Goal: Information Seeking & Learning: Learn about a topic

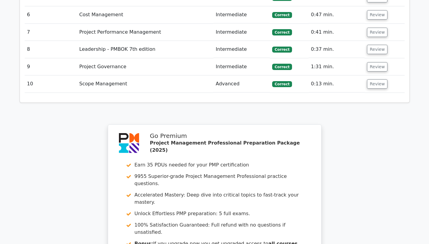
scroll to position [1034, 0]
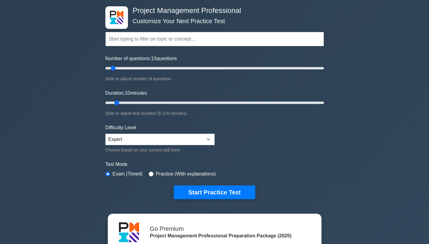
scroll to position [45, 0]
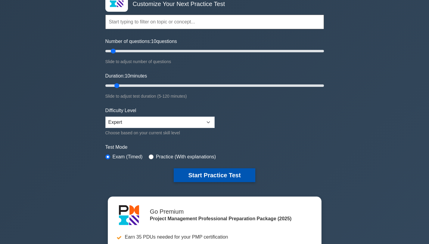
click at [232, 171] on button "Start Practice Test" at bounding box center [214, 176] width 81 height 14
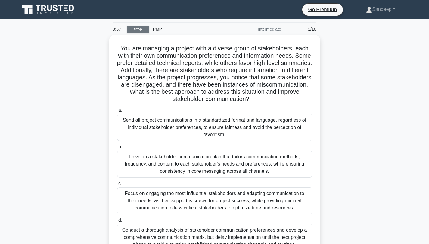
click at [133, 31] on link "Stop" at bounding box center [138, 30] width 23 height 8
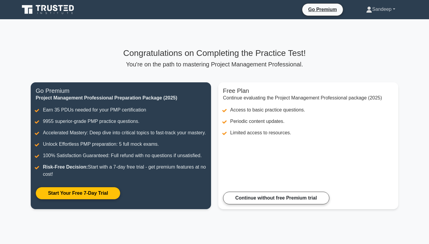
click at [390, 8] on link "Sandeep" at bounding box center [381, 9] width 58 height 12
click at [356, 22] on link "Profile" at bounding box center [376, 24] width 48 height 10
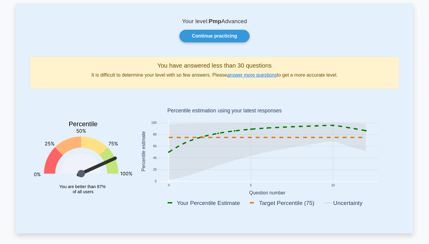
scroll to position [30, 0]
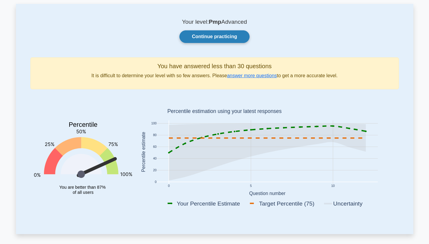
click at [218, 39] on link "Continue practicing" at bounding box center [214, 36] width 70 height 13
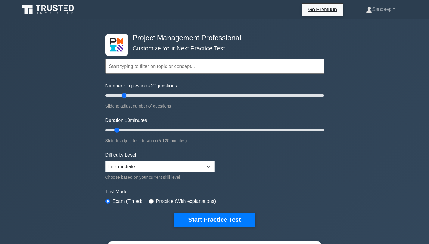
drag, startPoint x: 113, startPoint y: 96, endPoint x: 126, endPoint y: 97, distance: 13.6
type input "20"
click at [126, 97] on input "Number of questions: 20 questions" at bounding box center [214, 95] width 219 height 7
drag, startPoint x: 115, startPoint y: 130, endPoint x: 134, endPoint y: 130, distance: 19.0
type input "20"
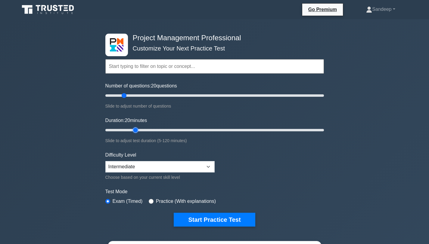
click at [134, 130] on input "Duration: 20 minutes" at bounding box center [214, 130] width 219 height 7
click at [123, 171] on select "Beginner Intermediate Expert" at bounding box center [159, 166] width 109 height 11
select select "expert"
click at [105, 161] on select "Beginner Intermediate Expert" at bounding box center [159, 166] width 109 height 11
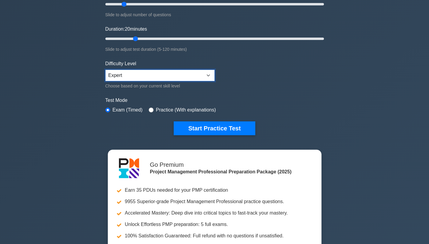
scroll to position [93, 0]
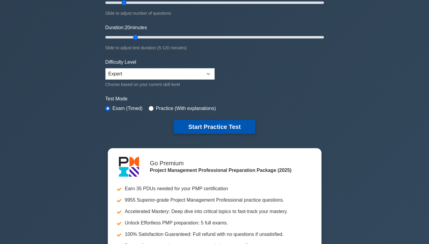
click at [197, 126] on button "Start Practice Test" at bounding box center [214, 127] width 81 height 14
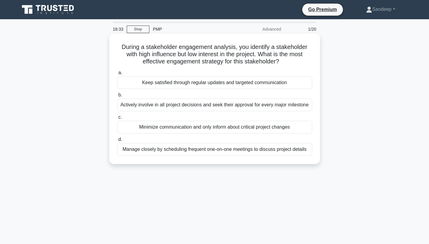
click at [171, 106] on div "Actively involve in all project decisions and seek their approval for every maj…" at bounding box center [214, 105] width 195 height 13
click at [117, 97] on input "b. Actively involve in all project decisions and seek their approval for every …" at bounding box center [117, 95] width 0 height 4
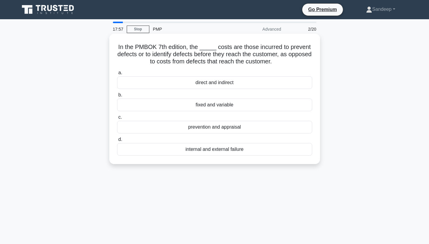
click at [206, 128] on div "prevention and appraisal" at bounding box center [214, 127] width 195 height 13
click at [117, 119] on input "c. prevention and appraisal" at bounding box center [117, 118] width 0 height 4
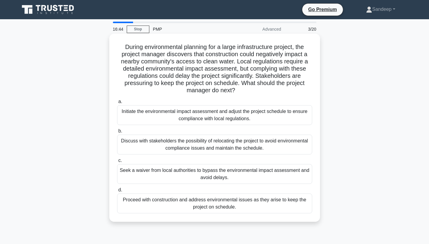
click at [171, 118] on div "Initiate the environmental impact assessment and adjust the project schedule to…" at bounding box center [214, 115] width 195 height 20
click at [117, 104] on input "a. Initiate the environmental impact assessment and adjust the project schedule…" at bounding box center [117, 102] width 0 height 4
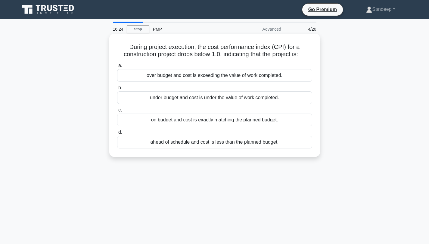
click at [201, 78] on div "over budget and cost is exceeding the value of work completed." at bounding box center [214, 75] width 195 height 13
click at [117, 68] on input "a. over budget and cost is exceeding the value of work completed." at bounding box center [117, 66] width 0 height 4
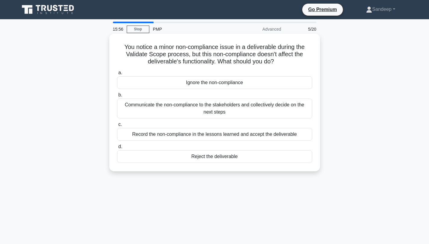
click at [183, 114] on div "Communicate the non-compliance to the stakeholders and collectively decide on t…" at bounding box center [214, 109] width 195 height 20
click at [117, 97] on input "b. Communicate the non-compliance to the stakeholders and collectively decide o…" at bounding box center [117, 95] width 0 height 4
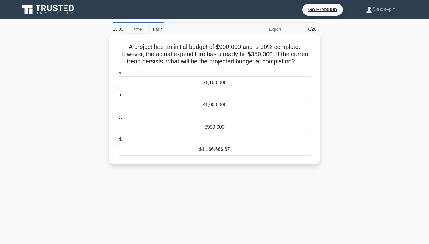
click at [217, 153] on div "$1,166,666.67" at bounding box center [214, 149] width 195 height 13
click at [117, 142] on input "d. $1,166,666.67" at bounding box center [117, 140] width 0 height 4
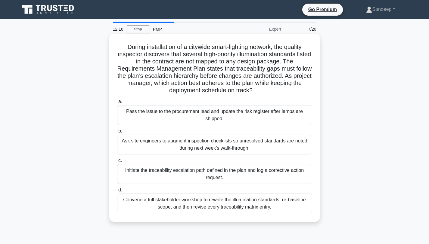
click at [215, 172] on div "Initiate the traceability escalation path defined in the plan and log a correct…" at bounding box center [214, 174] width 195 height 20
click at [117, 163] on input "c. Initiate the traceability escalation path defined in the plan and log a corr…" at bounding box center [117, 161] width 0 height 4
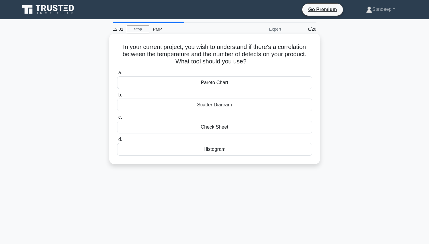
click at [229, 105] on div "Scatter Diagram" at bounding box center [214, 105] width 195 height 13
click at [117, 97] on input "b. Scatter Diagram" at bounding box center [117, 95] width 0 height 4
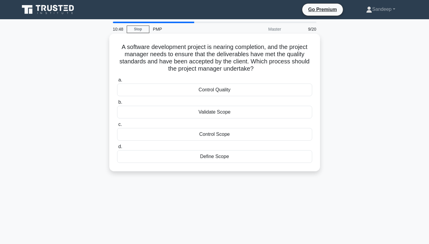
click at [210, 92] on div "Control Quality" at bounding box center [214, 90] width 195 height 13
click at [117, 82] on input "a. Control Quality" at bounding box center [117, 80] width 0 height 4
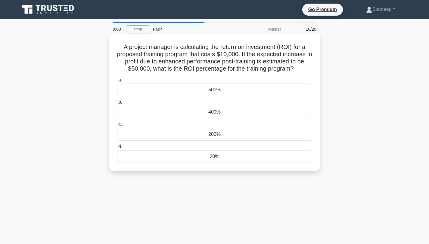
click at [213, 95] on div "500%" at bounding box center [214, 90] width 195 height 13
click at [117, 82] on input "a. 500%" at bounding box center [117, 80] width 0 height 4
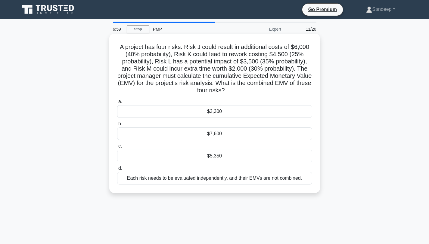
click at [210, 158] on div "$5,350" at bounding box center [214, 156] width 195 height 13
click at [117, 148] on input "c. $5,350" at bounding box center [117, 146] width 0 height 4
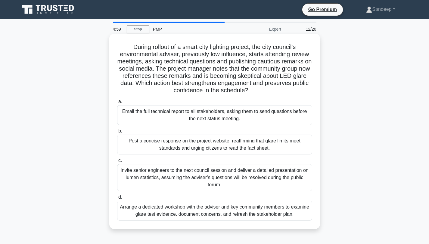
click at [159, 151] on div "Post a concise response on the project website, reaffirming that glare limits m…" at bounding box center [214, 145] width 195 height 20
click at [117, 133] on input "b. Post a concise response on the project website, reaffirming that glare limit…" at bounding box center [117, 131] width 0 height 4
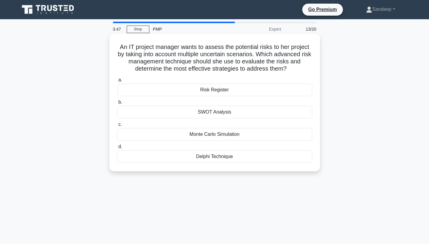
click at [187, 138] on div "Monte Carlo Simulation" at bounding box center [214, 134] width 195 height 13
click at [117, 127] on input "c. Monte Carlo Simulation" at bounding box center [117, 125] width 0 height 4
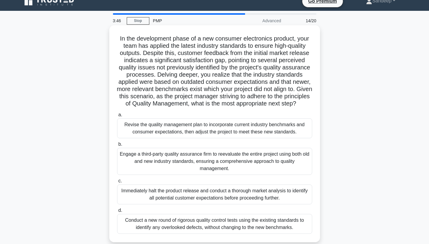
scroll to position [16, 0]
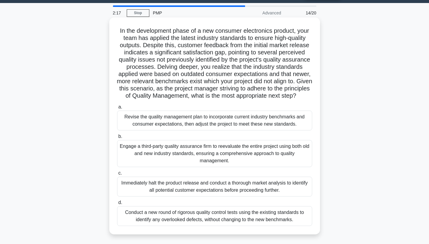
click at [211, 121] on div "Revise the quality management plan to incorporate current industry benchmarks a…" at bounding box center [214, 121] width 195 height 20
click at [117, 109] on input "a. Revise the quality management plan to incorporate current industry benchmark…" at bounding box center [117, 107] width 0 height 4
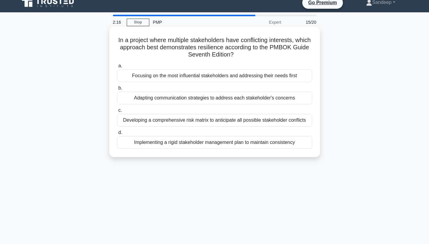
scroll to position [0, 0]
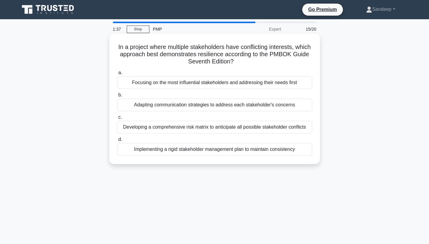
click at [173, 86] on div "Focusing on the most influential stakeholders and addressing their needs first" at bounding box center [214, 82] width 195 height 13
click at [117, 75] on input "a. Focusing on the most influential stakeholders and addressing their needs fir…" at bounding box center [117, 73] width 0 height 4
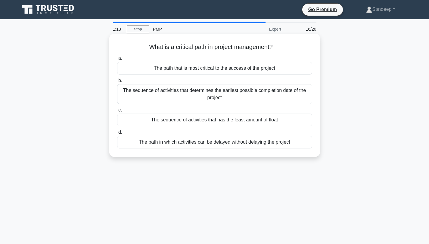
click at [161, 92] on div "The sequence of activities that determines the earliest possible completion dat…" at bounding box center [214, 94] width 195 height 20
click at [117, 83] on input "b. The sequence of activities that determines the earliest possible completion …" at bounding box center [117, 81] width 0 height 4
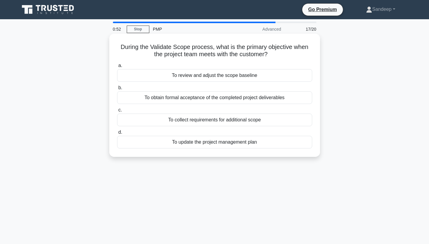
click at [168, 100] on div "To obtain formal acceptance of the completed project deliverables" at bounding box center [214, 98] width 195 height 13
click at [117, 90] on input "b. To obtain formal acceptance of the completed project deliverables" at bounding box center [117, 88] width 0 height 4
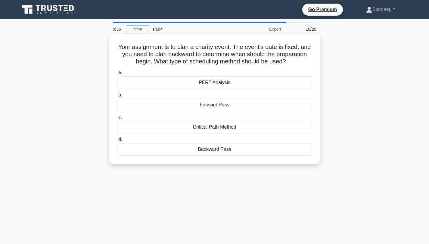
click at [205, 152] on div "Backward Pass" at bounding box center [214, 149] width 195 height 13
click at [117, 142] on input "d. Backward Pass" at bounding box center [117, 140] width 0 height 4
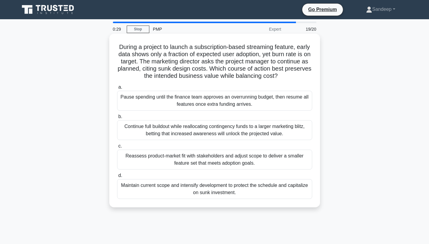
click at [172, 104] on div "Pause spending until the finance team approves an overrunning budget, then resu…" at bounding box center [214, 101] width 195 height 20
click at [117, 89] on input "a. Pause spending until the finance team approves an overrunning budget, then r…" at bounding box center [117, 87] width 0 height 4
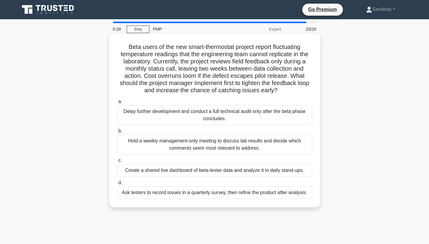
click at [168, 118] on div "Delay further development and conduct a full technical audit only after the bet…" at bounding box center [214, 115] width 195 height 20
click at [117, 104] on input "a. Delay further development and conduct a full technical audit only after the …" at bounding box center [117, 102] width 0 height 4
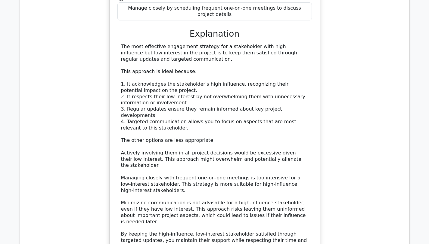
scroll to position [934, 0]
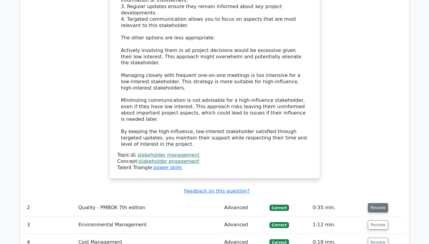
click at [379, 203] on button "Review" at bounding box center [378, 207] width 20 height 9
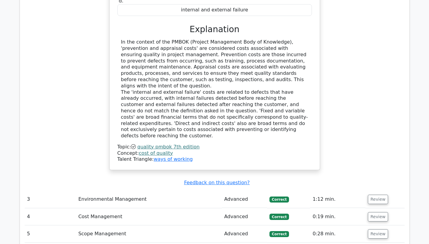
scroll to position [1281, 0]
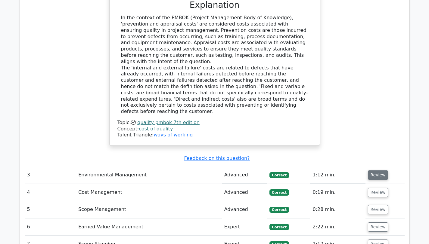
click at [371, 171] on button "Review" at bounding box center [378, 175] width 20 height 9
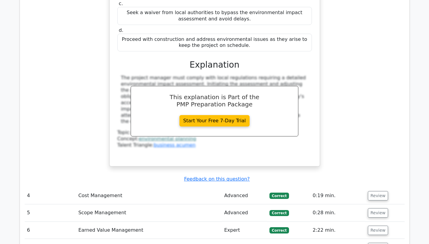
scroll to position [1590, 0]
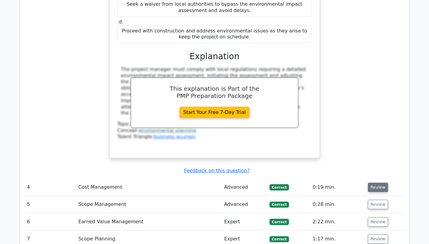
click at [372, 183] on button "Review" at bounding box center [378, 187] width 20 height 9
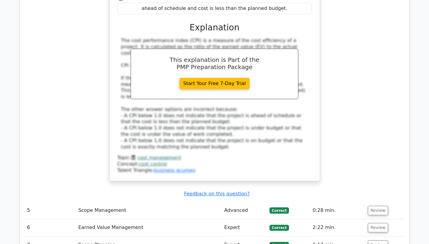
scroll to position [1889, 0]
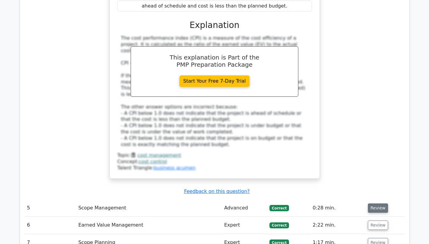
click at [370, 204] on button "Review" at bounding box center [378, 208] width 20 height 9
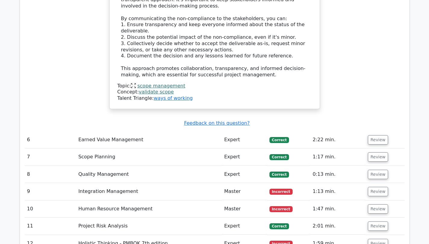
scroll to position [2345, 0]
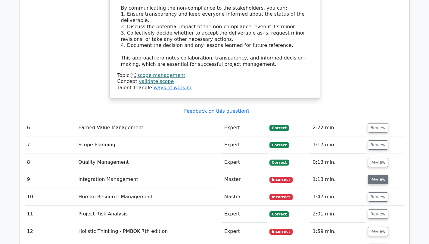
click at [377, 175] on button "Review" at bounding box center [378, 179] width 20 height 9
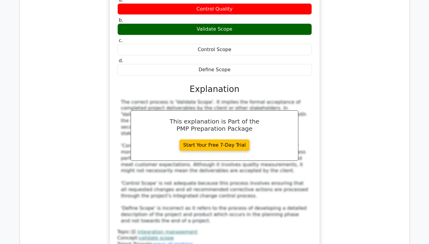
scroll to position [2668, 0]
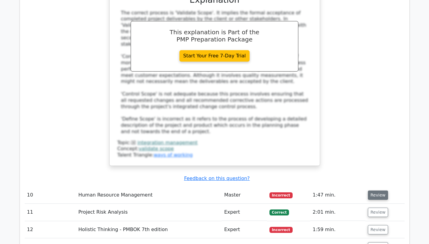
click at [378, 191] on button "Review" at bounding box center [378, 195] width 20 height 9
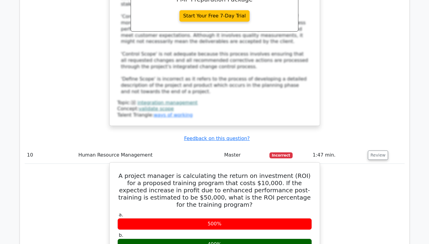
scroll to position [2696, 0]
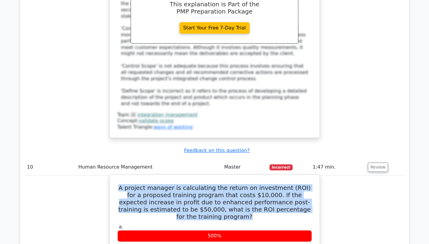
drag, startPoint x: 290, startPoint y: 108, endPoint x: 122, endPoint y: 86, distance: 170.2
click at [122, 185] on h5 "A project manager is calculating the return on investment (ROI) for a proposed …" at bounding box center [215, 203] width 196 height 36
copy h5 "A project manager is calculating the return on investment (ROI) for a proposed …"
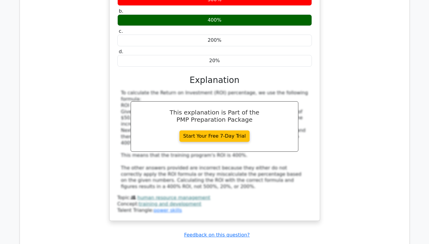
scroll to position [2960, 0]
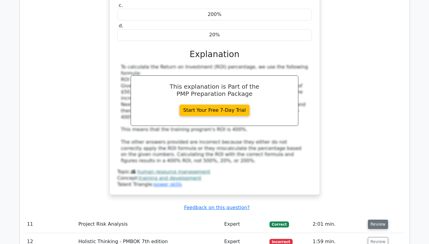
click at [370, 220] on button "Review" at bounding box center [378, 224] width 20 height 9
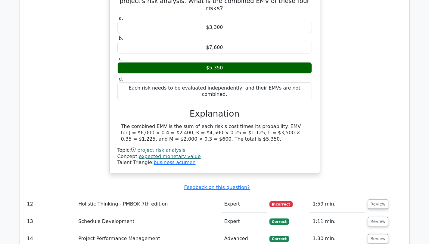
scroll to position [3248, 0]
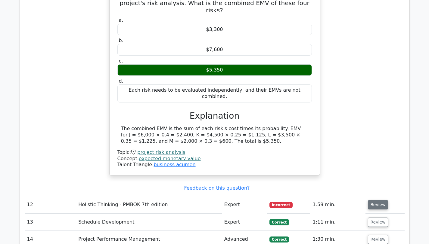
click at [381, 200] on button "Review" at bounding box center [378, 204] width 20 height 9
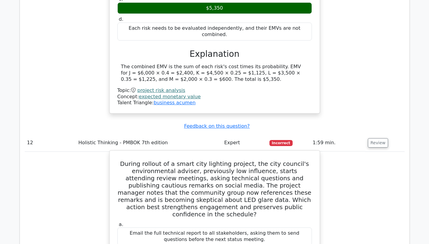
scroll to position [3309, 0]
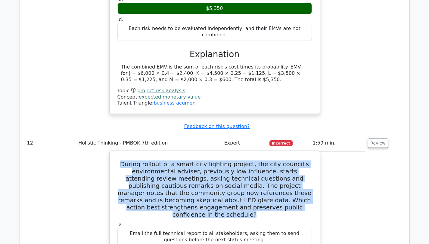
drag, startPoint x: 129, startPoint y: 29, endPoint x: 261, endPoint y: 78, distance: 140.2
click at [261, 161] on h5 "During rollout of a smart city lighting project, the city council's environment…" at bounding box center [215, 190] width 196 height 58
copy h5 "During rollout of a smart city lighting project, the city council's environment…"
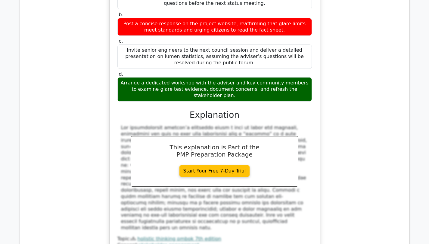
scroll to position [3549, 0]
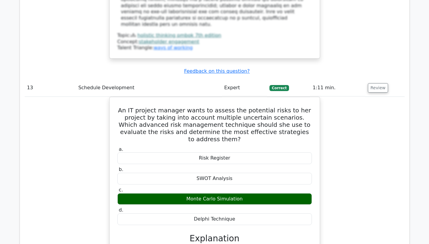
scroll to position [3831, 0]
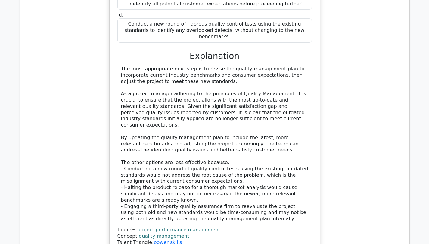
scroll to position [4332, 0]
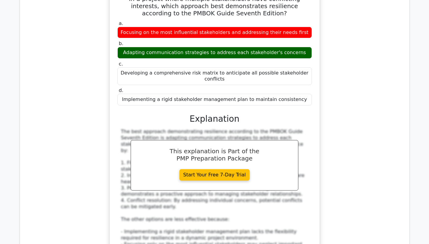
scroll to position [4705, 0]
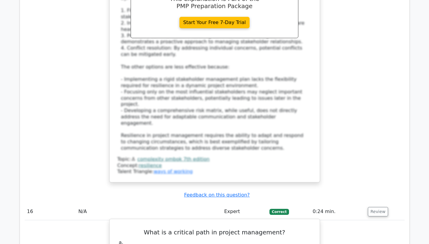
scroll to position [4931, 0]
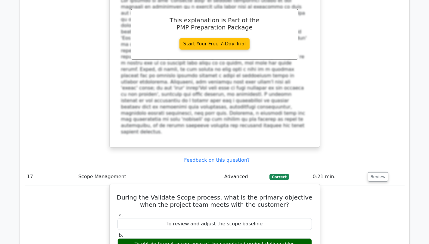
scroll to position [5232, 0]
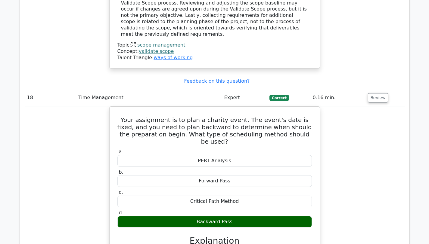
scroll to position [5545, 0]
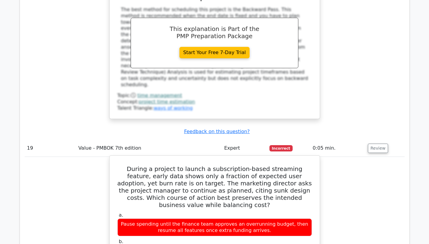
scroll to position [5820, 0]
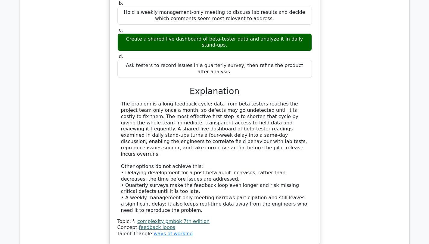
scroll to position [6406, 0]
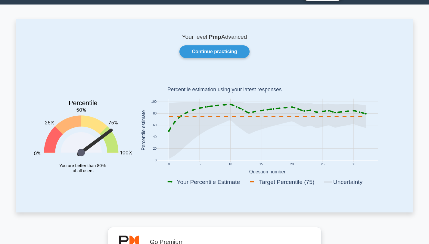
scroll to position [14, 0]
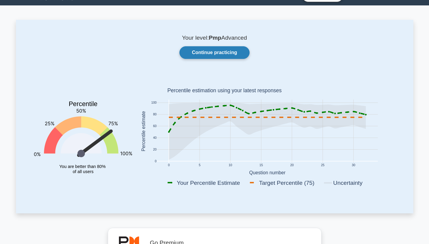
click at [220, 54] on link "Continue practicing" at bounding box center [214, 52] width 70 height 13
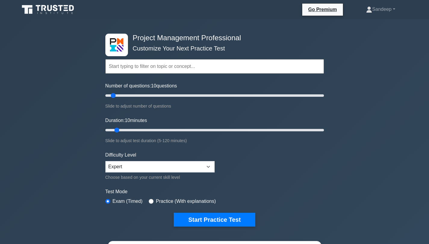
click at [146, 67] on input "text" at bounding box center [214, 66] width 219 height 14
drag, startPoint x: 114, startPoint y: 97, endPoint x: 317, endPoint y: 111, distance: 203.3
click at [330, 115] on div "Project Management Professional Customize Your Next Practice Test Topics Scope …" at bounding box center [214, 208] width 429 height 379
type input "200"
drag, startPoint x: 321, startPoint y: 97, endPoint x: 326, endPoint y: 94, distance: 5.7
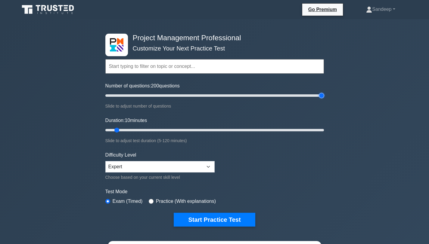
click at [324, 94] on input "Number of questions: 200 questions" at bounding box center [214, 95] width 219 height 7
click at [325, 13] on link "Go Premium" at bounding box center [323, 10] width 36 height 8
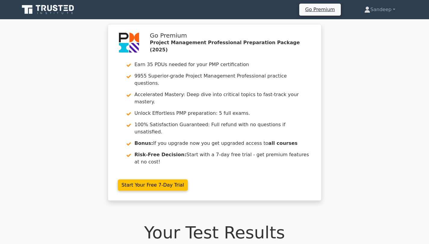
scroll to position [1463, 0]
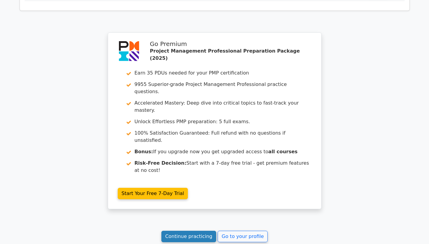
click at [202, 231] on link "Continue practicing" at bounding box center [188, 236] width 55 height 11
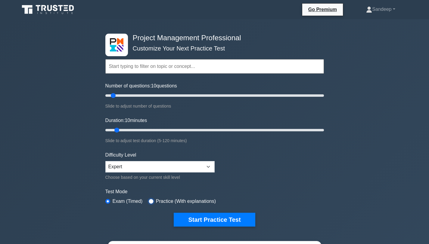
click at [151, 201] on input "radio" at bounding box center [151, 201] width 5 height 5
radio input "true"
click at [109, 200] on input "radio" at bounding box center [107, 201] width 5 height 5
radio input "true"
click at [124, 65] on input "text" at bounding box center [214, 66] width 219 height 14
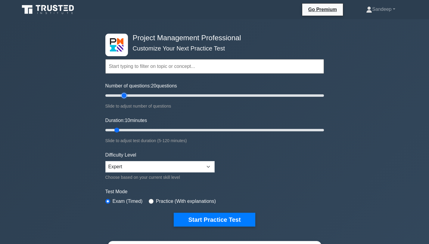
drag, startPoint x: 113, startPoint y: 95, endPoint x: 127, endPoint y: 95, distance: 13.2
type input "20"
click at [127, 95] on input "Number of questions: 20 questions" at bounding box center [214, 95] width 219 height 7
drag, startPoint x: 117, startPoint y: 130, endPoint x: 135, endPoint y: 130, distance: 17.2
type input "20"
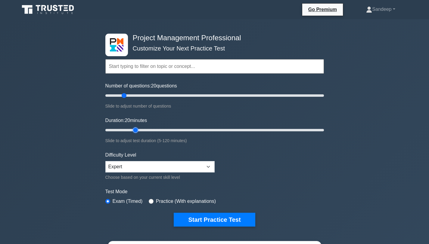
click at [135, 130] on input "Duration: 20 minutes" at bounding box center [214, 130] width 219 height 7
click at [115, 66] on input "text" at bounding box center [214, 66] width 219 height 14
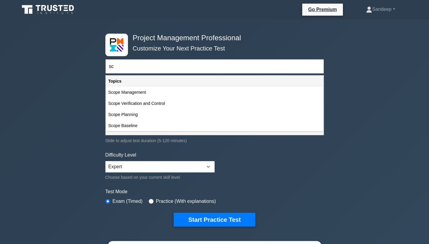
type input "s"
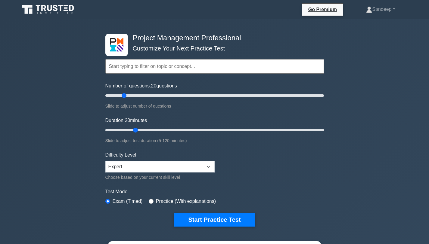
click at [133, 70] on input "text" at bounding box center [214, 66] width 219 height 14
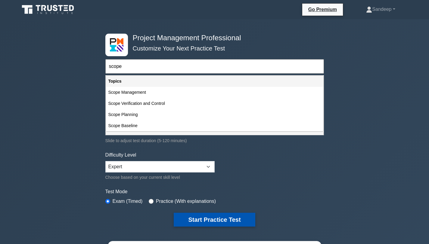
type input "scope"
click at [198, 222] on button "Start Practice Test" at bounding box center [214, 220] width 81 height 14
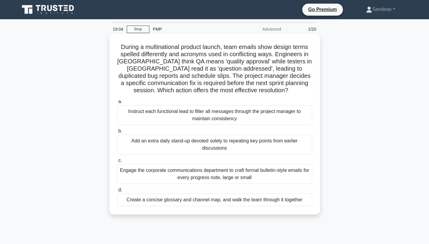
click at [160, 201] on div "Create a concise glossary and channel map, and walk the team through it together" at bounding box center [214, 200] width 195 height 13
click at [117, 192] on input "d. Create a concise glossary and channel map, and walk the team through it toge…" at bounding box center [117, 190] width 0 height 4
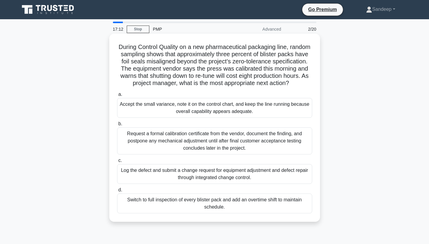
click at [172, 173] on div "Log the defect and submit a change request for equipment adjustment and defect …" at bounding box center [214, 174] width 195 height 20
click at [117, 163] on input "c. Log the defect and submit a change request for equipment adjustment and defe…" at bounding box center [117, 161] width 0 height 4
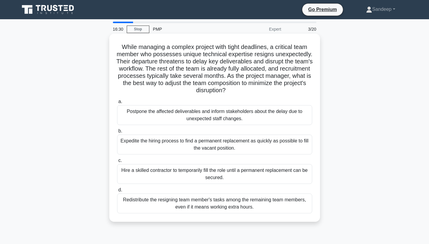
click at [173, 172] on div "Hire a skilled contractor to temporarily fill the role until a permanent replac…" at bounding box center [214, 174] width 195 height 20
click at [117, 163] on input "c. Hire a skilled contractor to temporarily fill the role until a permanent rep…" at bounding box center [117, 161] width 0 height 4
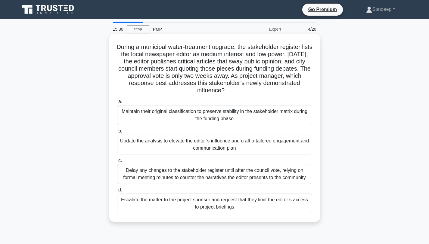
click at [155, 144] on div "Update the analysis to elevate the editor’s influence and craft a tailored enga…" at bounding box center [214, 145] width 195 height 20
click at [117, 133] on input "b. Update the analysis to elevate the editor’s influence and craft a tailored e…" at bounding box center [117, 131] width 0 height 4
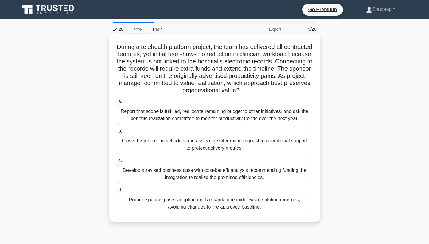
click at [158, 176] on div "Develop a revised business case with cost-benefit analysis recommending funding…" at bounding box center [214, 174] width 195 height 20
click at [117, 163] on input "c. Develop a revised business case with cost-benefit analysis recommending fund…" at bounding box center [117, 161] width 0 height 4
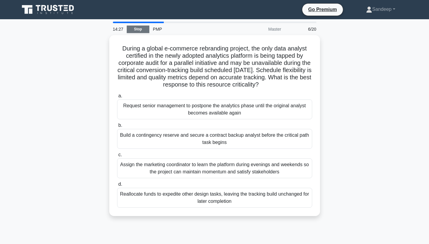
click at [141, 29] on link "Stop" at bounding box center [138, 30] width 23 height 8
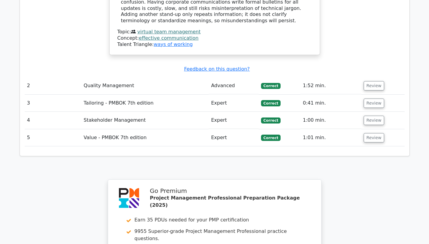
scroll to position [785, 0]
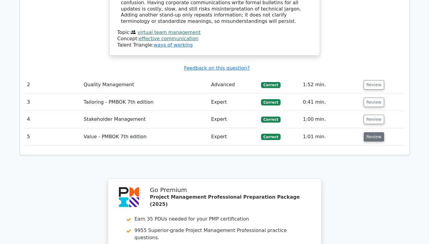
click at [372, 132] on button "Review" at bounding box center [374, 136] width 20 height 9
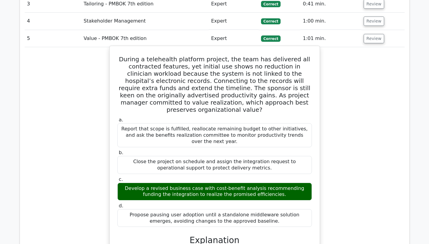
scroll to position [883, 0]
